Goal: Information Seeking & Learning: Find specific fact

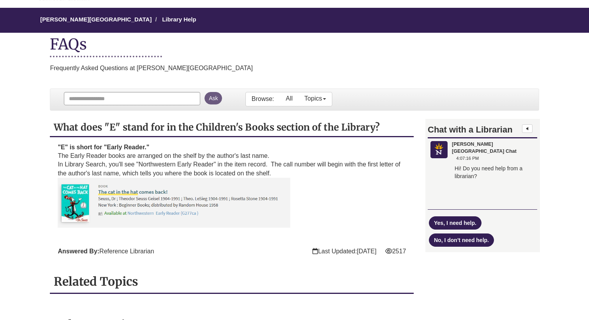
scroll to position [62, 0]
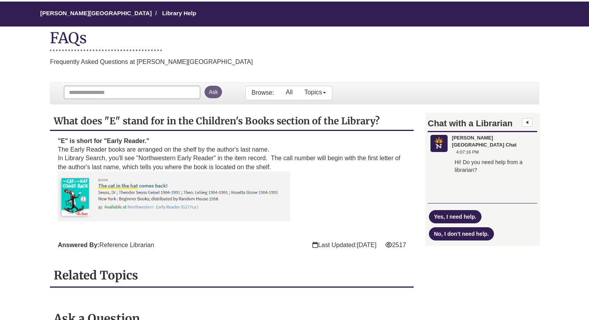
drag, startPoint x: 176, startPoint y: 144, endPoint x: 180, endPoint y: 158, distance: 14.7
click at [180, 158] on div ""E" is short for "Early Reader ." The Early Reader books are arranged on the sh…" at bounding box center [232, 183] width 348 height 93
click at [180, 158] on span "In Library Search, you'll see "Northwestern Early Reader" in the item record. T…" at bounding box center [229, 162] width 342 height 15
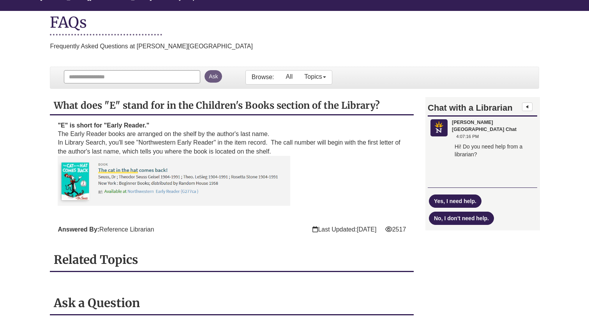
scroll to position [93, 0]
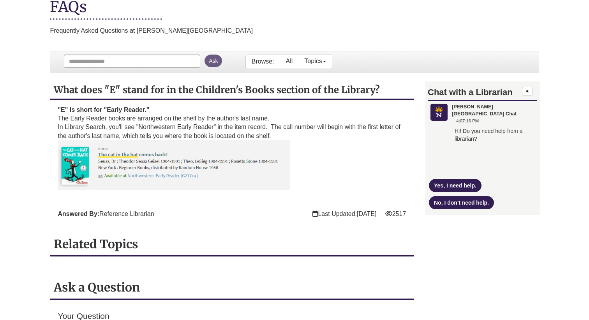
drag, startPoint x: 225, startPoint y: 112, endPoint x: 232, endPoint y: 127, distance: 16.6
click at [232, 127] on div ""E" is short for "Early Reader ." The Early Reader books are arranged on the sh…" at bounding box center [232, 151] width 348 height 93
click at [232, 127] on span "In Library Search, you'll see "Northwestern Early Reader" in the item record. T…" at bounding box center [229, 130] width 342 height 15
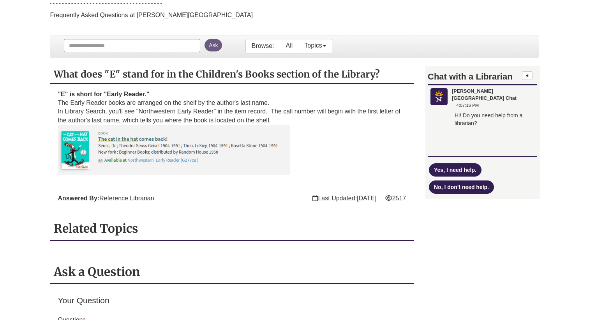
scroll to position [125, 0]
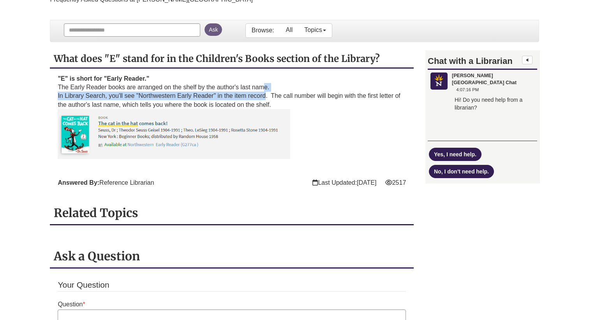
drag, startPoint x: 263, startPoint y: 89, endPoint x: 266, endPoint y: 99, distance: 10.5
click at [266, 99] on div ""E" is short for "Early Reader ." The Early Reader books are arranged on the sh…" at bounding box center [232, 120] width 348 height 93
click at [266, 99] on span "In Library Search, you'll see "Northwestern Early Reader" in the item record. T…" at bounding box center [229, 99] width 342 height 15
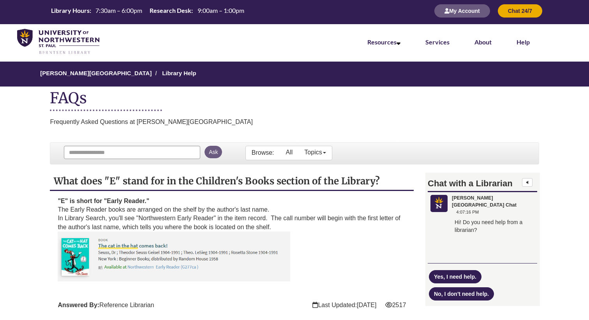
scroll to position [0, 0]
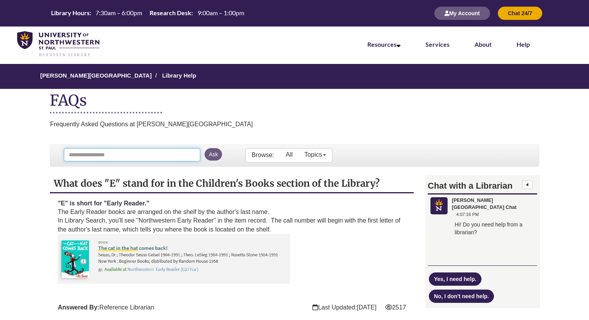
click at [125, 157] on input "Ask Another Question" at bounding box center [132, 154] width 136 height 13
type input "*"
